Goal: Task Accomplishment & Management: Manage account settings

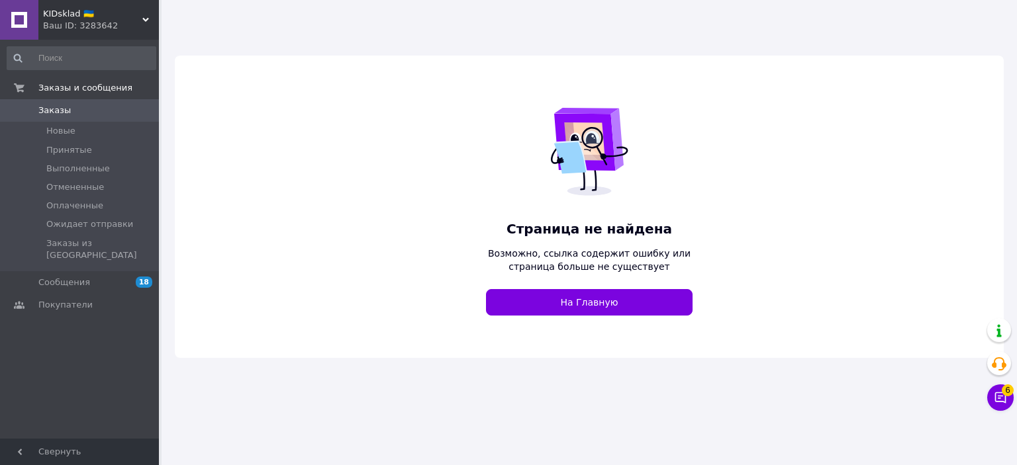
click at [112, 18] on span "KIDsklad 🇺🇦" at bounding box center [92, 14] width 99 height 12
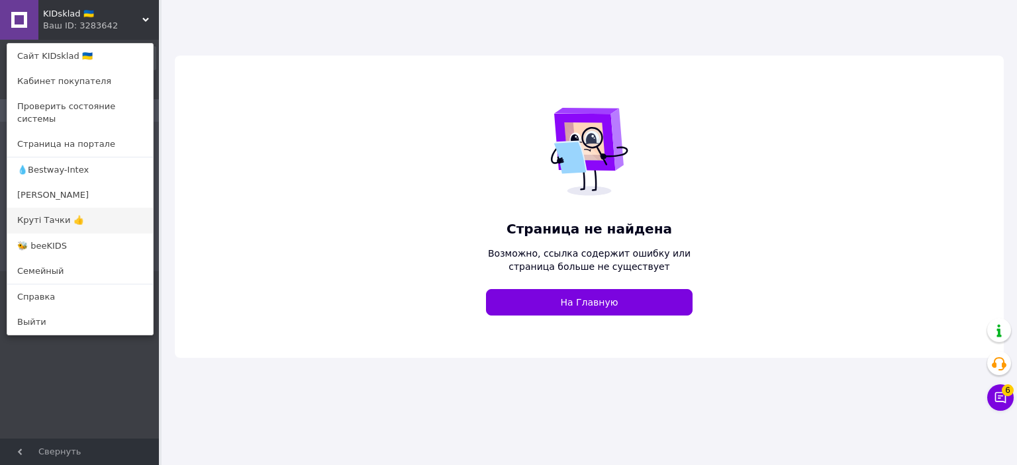
click at [60, 208] on link "Круті Тачки 👍" at bounding box center [80, 220] width 146 height 25
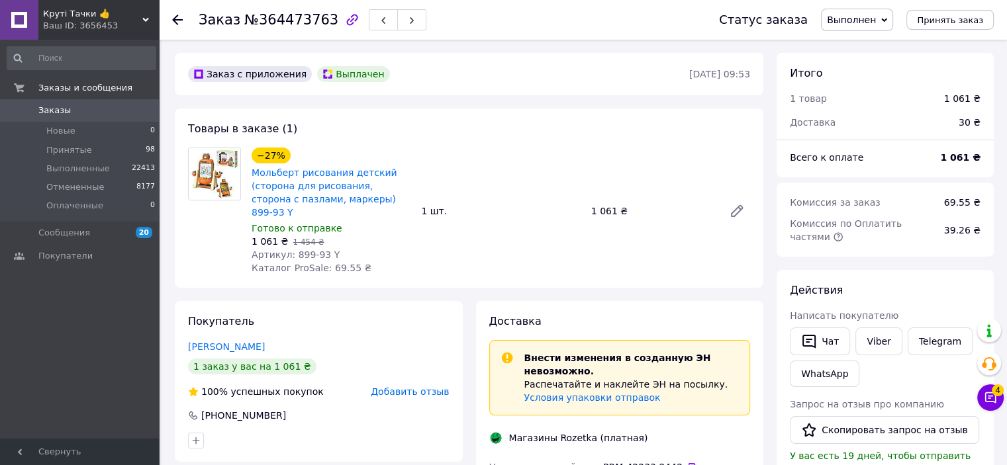
scroll to position [21, 0]
click at [876, 338] on link "Viber" at bounding box center [878, 342] width 46 height 28
click at [866, 430] on button "Скопировать запрос на отзыв" at bounding box center [884, 430] width 189 height 28
